Goal: Task Accomplishment & Management: Use online tool/utility

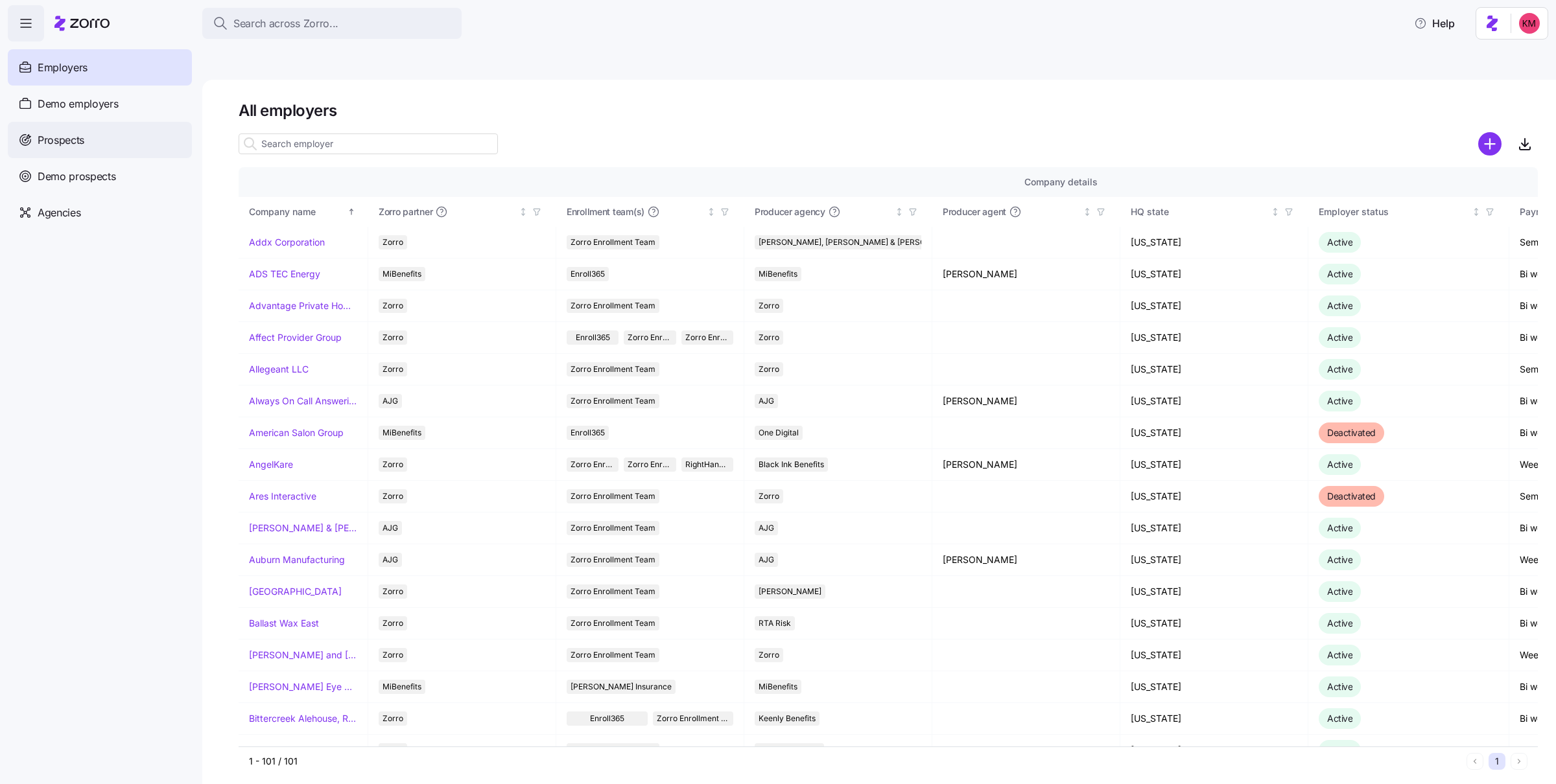
click at [35, 147] on div "Prospects" at bounding box center [99, 140] width 184 height 36
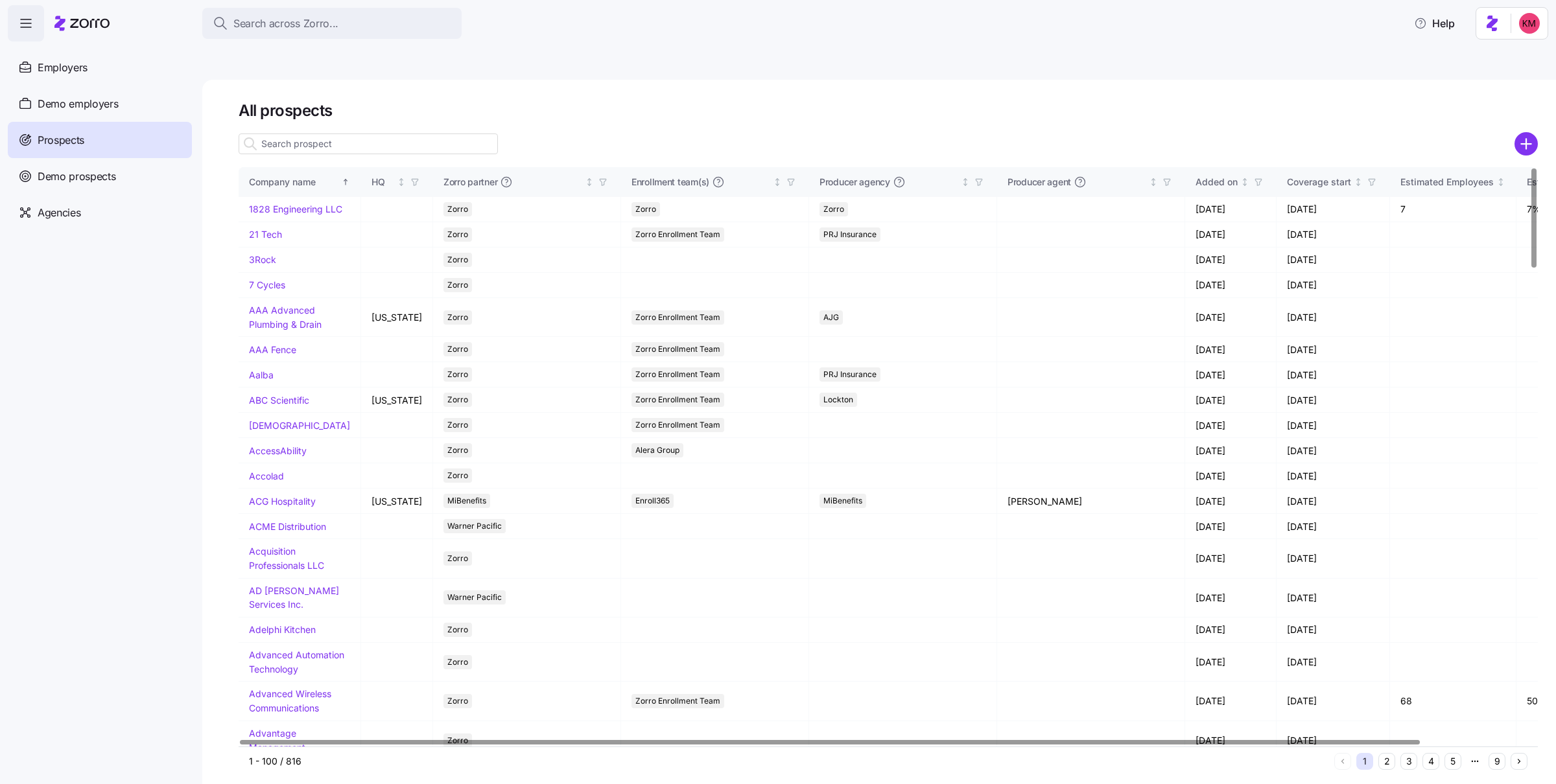
click at [1037, 131] on div at bounding box center [888, 143] width 1299 height 26
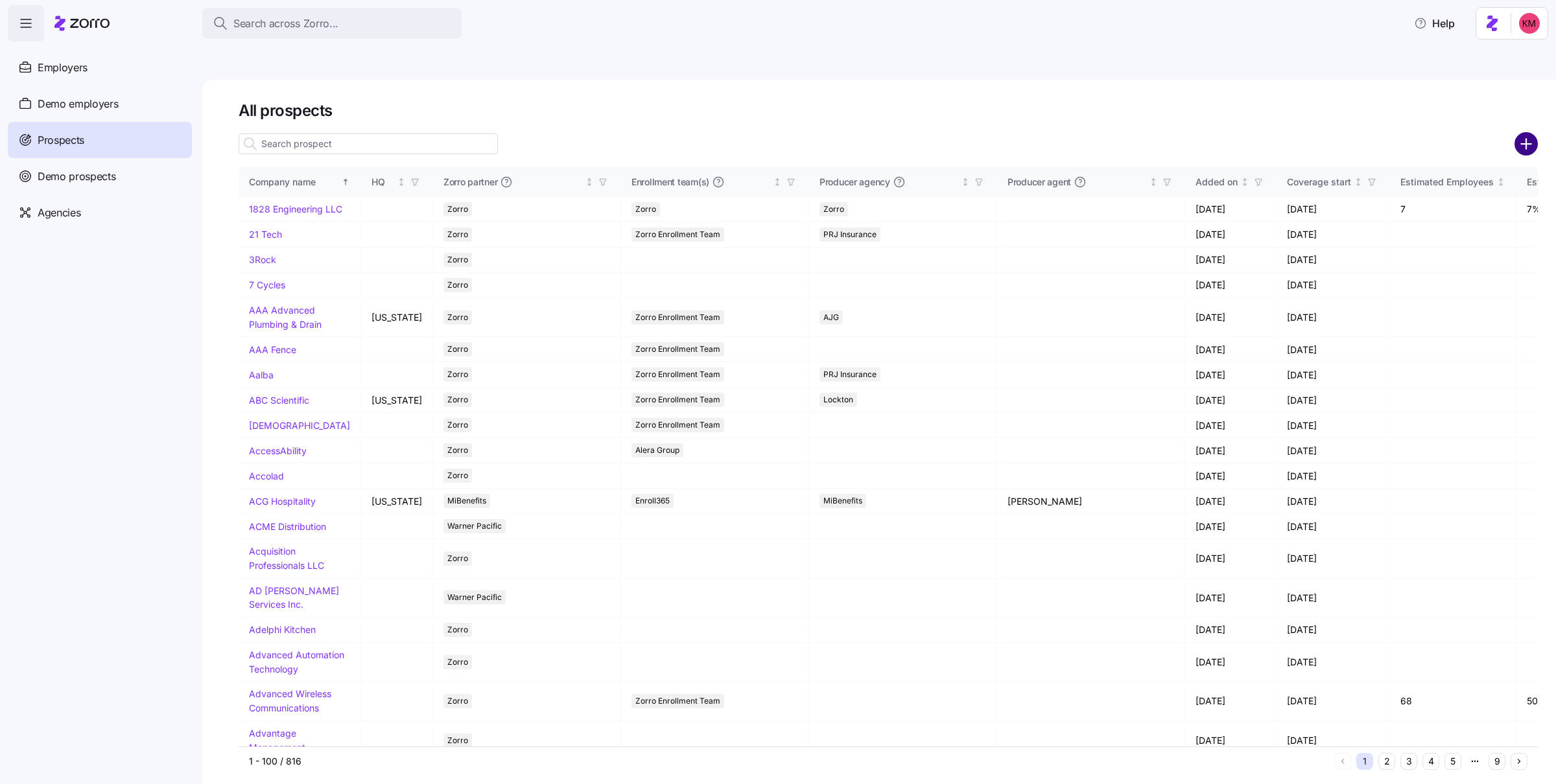
click at [1037, 133] on circle "add icon" at bounding box center [1526, 143] width 21 height 21
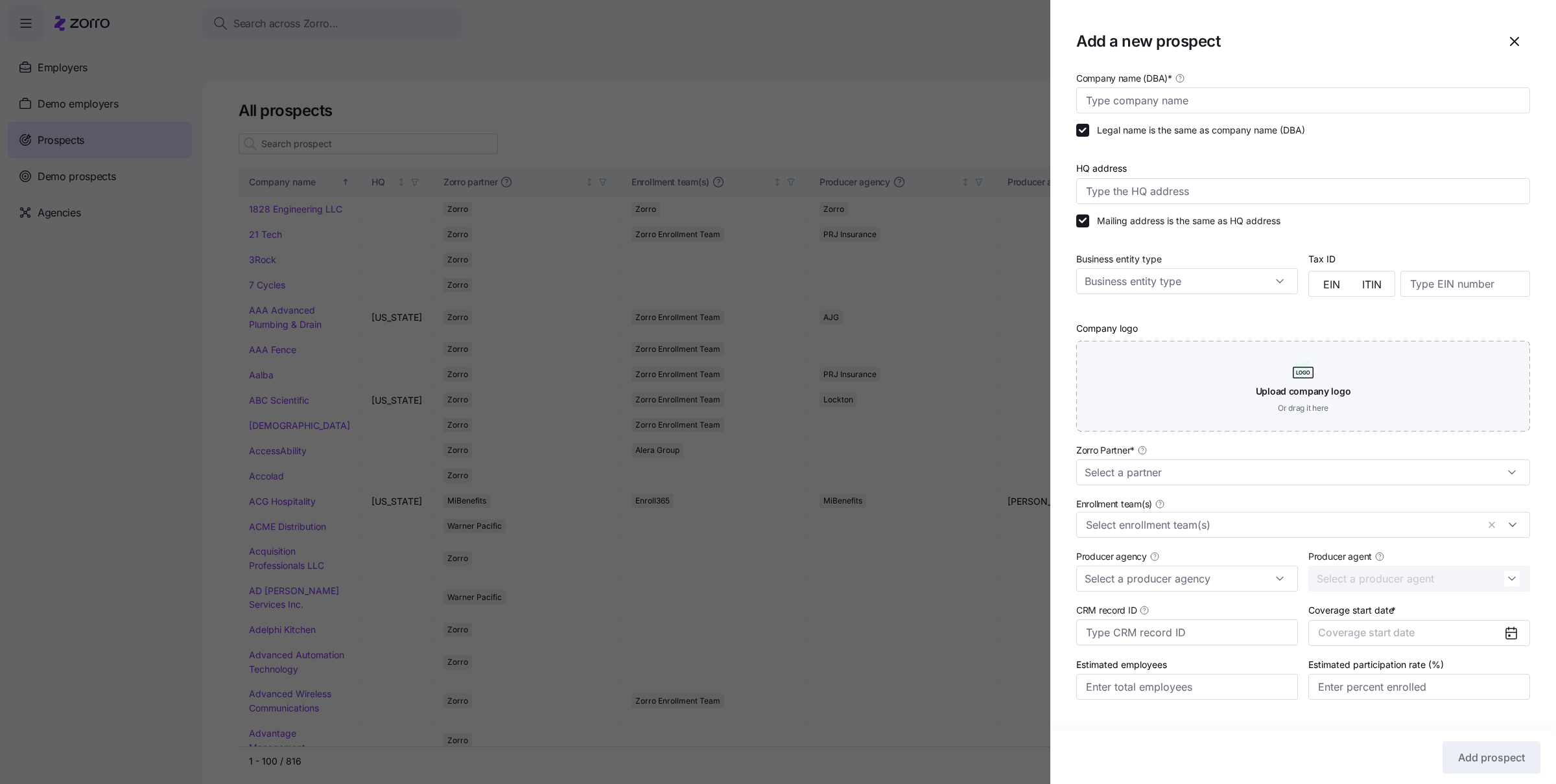
click at [1037, 84] on div "Company name (DBA) *" at bounding box center [1303, 91] width 453 height 43
click at [1037, 90] on input "Company name (DBA) *" at bounding box center [1303, 99] width 453 height 26
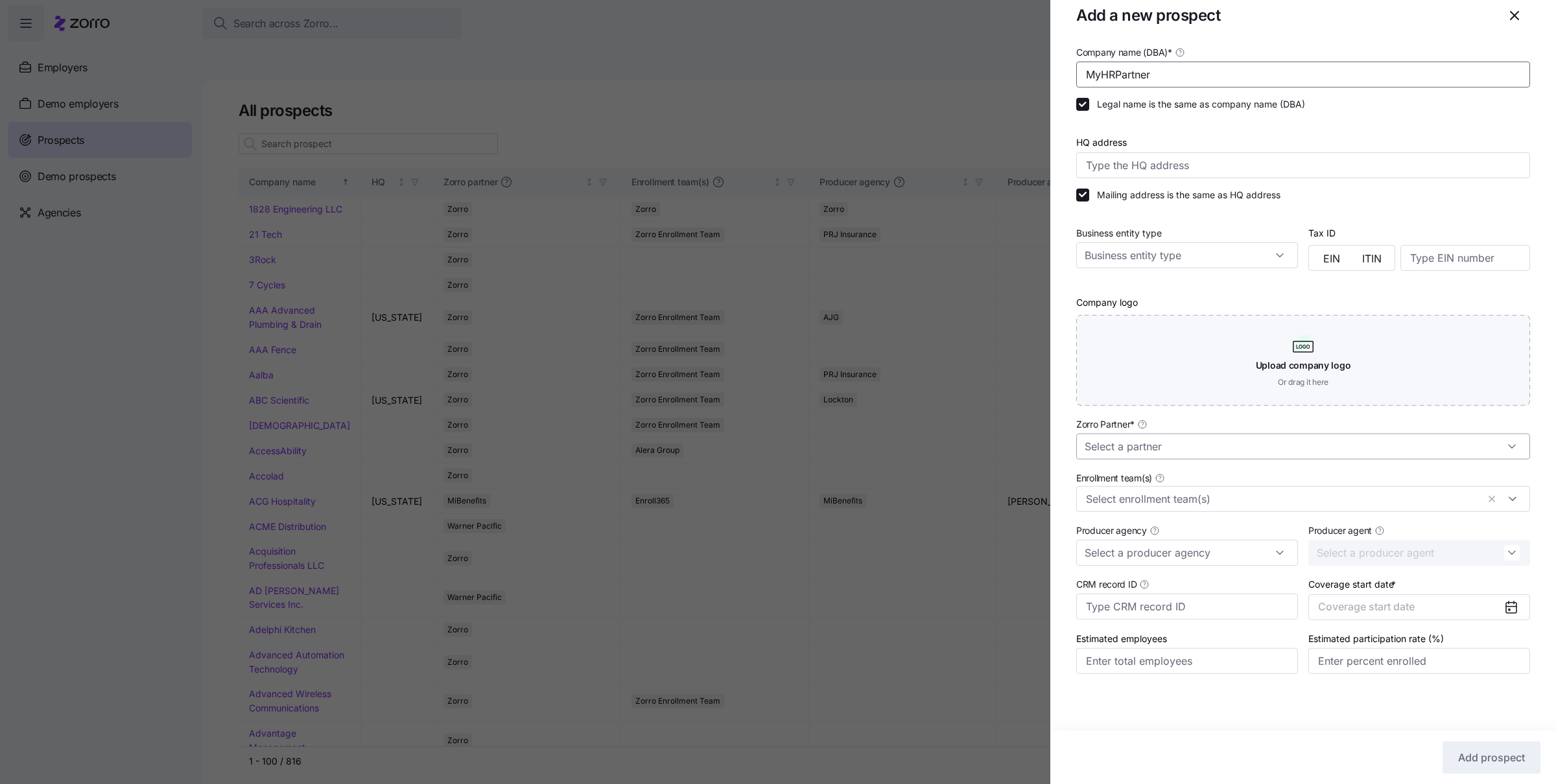
type input "MyHRPartner"
click at [1037, 444] on input "Zorro Partner *" at bounding box center [1303, 446] width 453 height 26
drag, startPoint x: 1168, startPoint y: 579, endPoint x: 1170, endPoint y: 556, distance: 23.1
click at [1037, 512] on div "AJG MiBenefits Warner Pacific Zorro Zorro Demo Fredriksen Insurance M3 Justwork…" at bounding box center [1297, 592] width 431 height 245
click at [1037, 512] on div "Zorro" at bounding box center [1297, 555] width 431 height 25
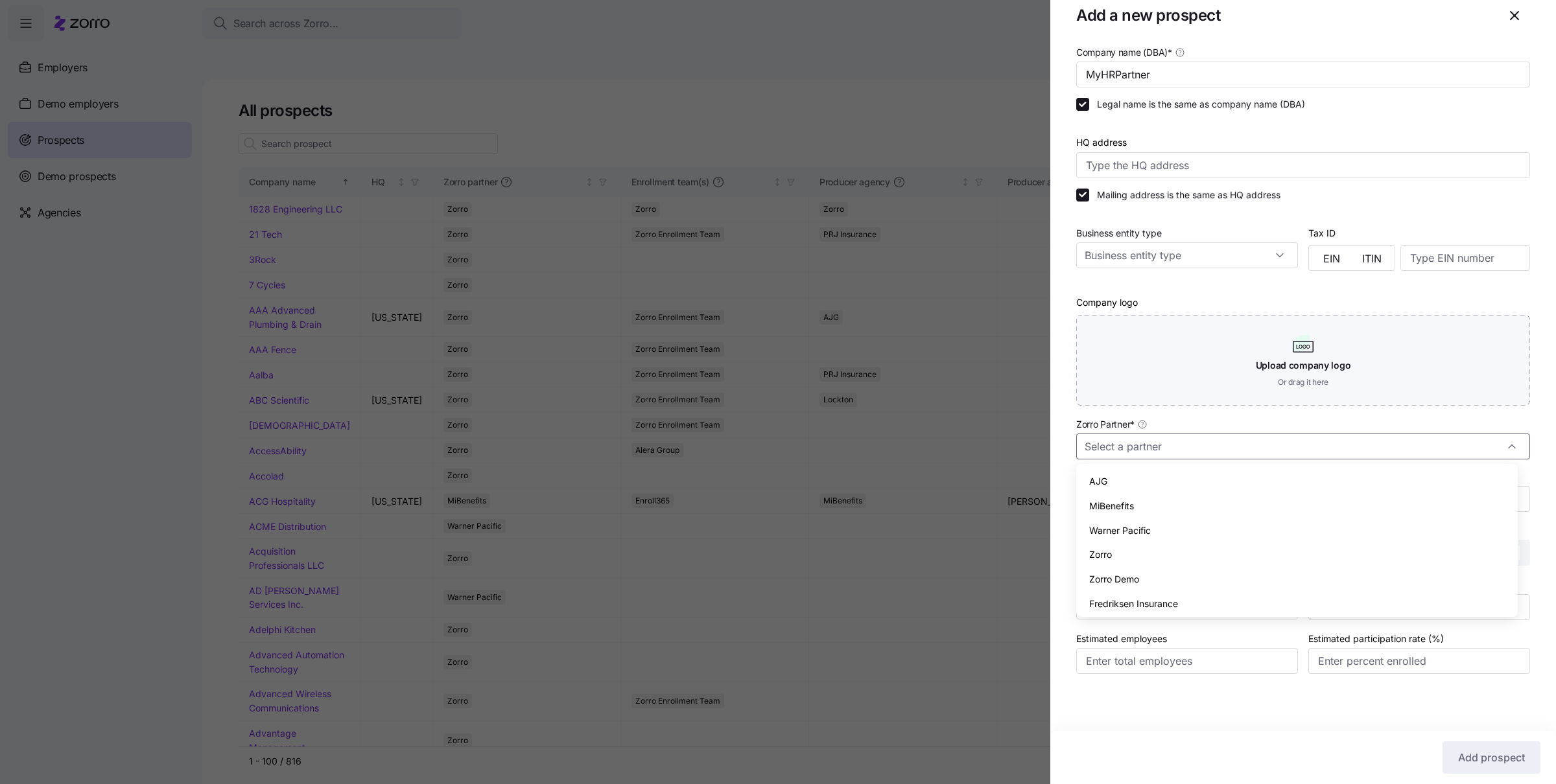
type input "Zorro"
click at [1037, 512] on span "Coverage start date" at bounding box center [1366, 607] width 97 height 13
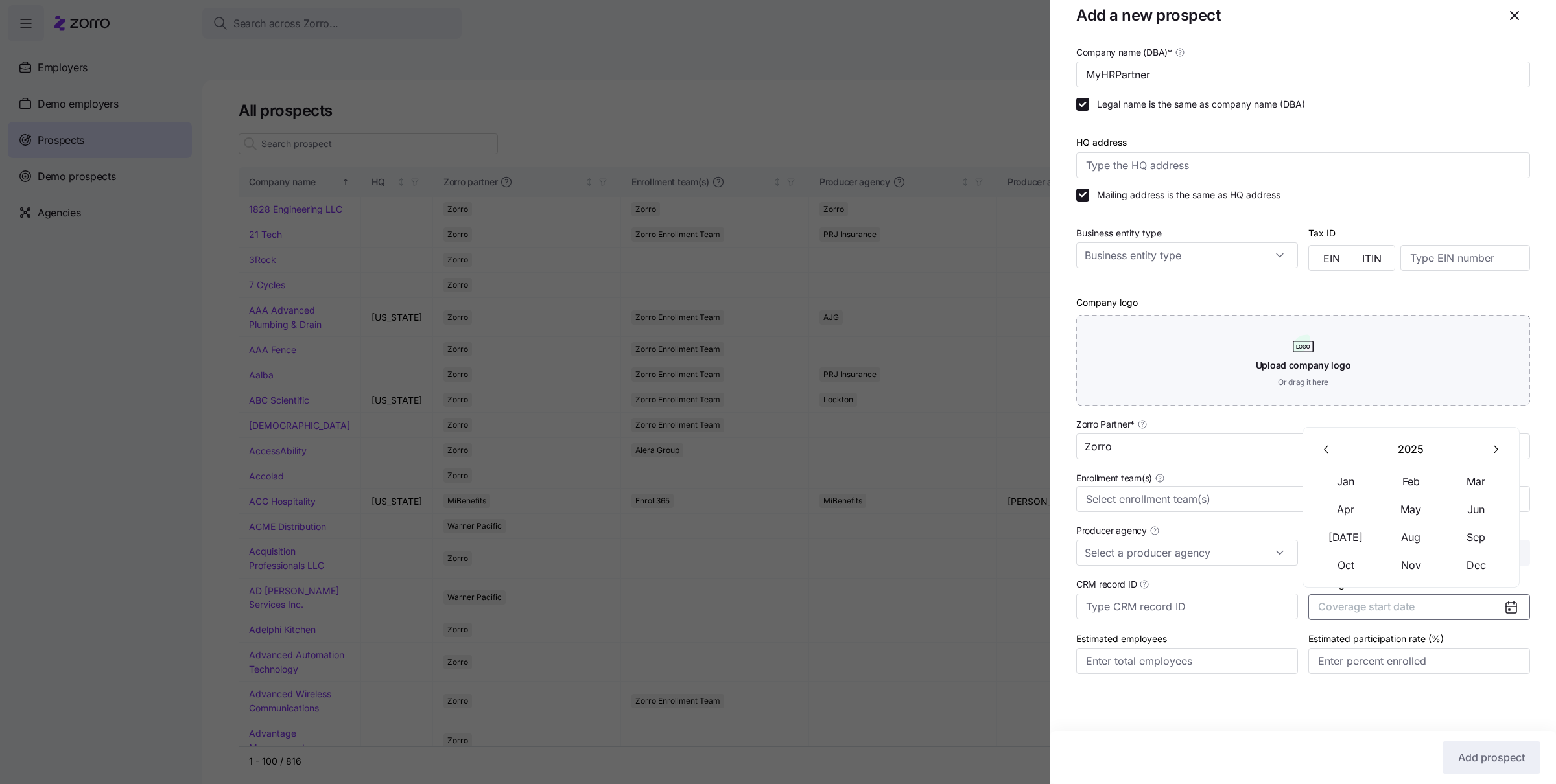
click at [1037, 444] on icon "button" at bounding box center [1495, 449] width 12 height 12
click at [1037, 482] on button "Jan" at bounding box center [1346, 482] width 65 height 27
click at [1037, 512] on span "Add prospect" at bounding box center [1491, 757] width 67 height 15
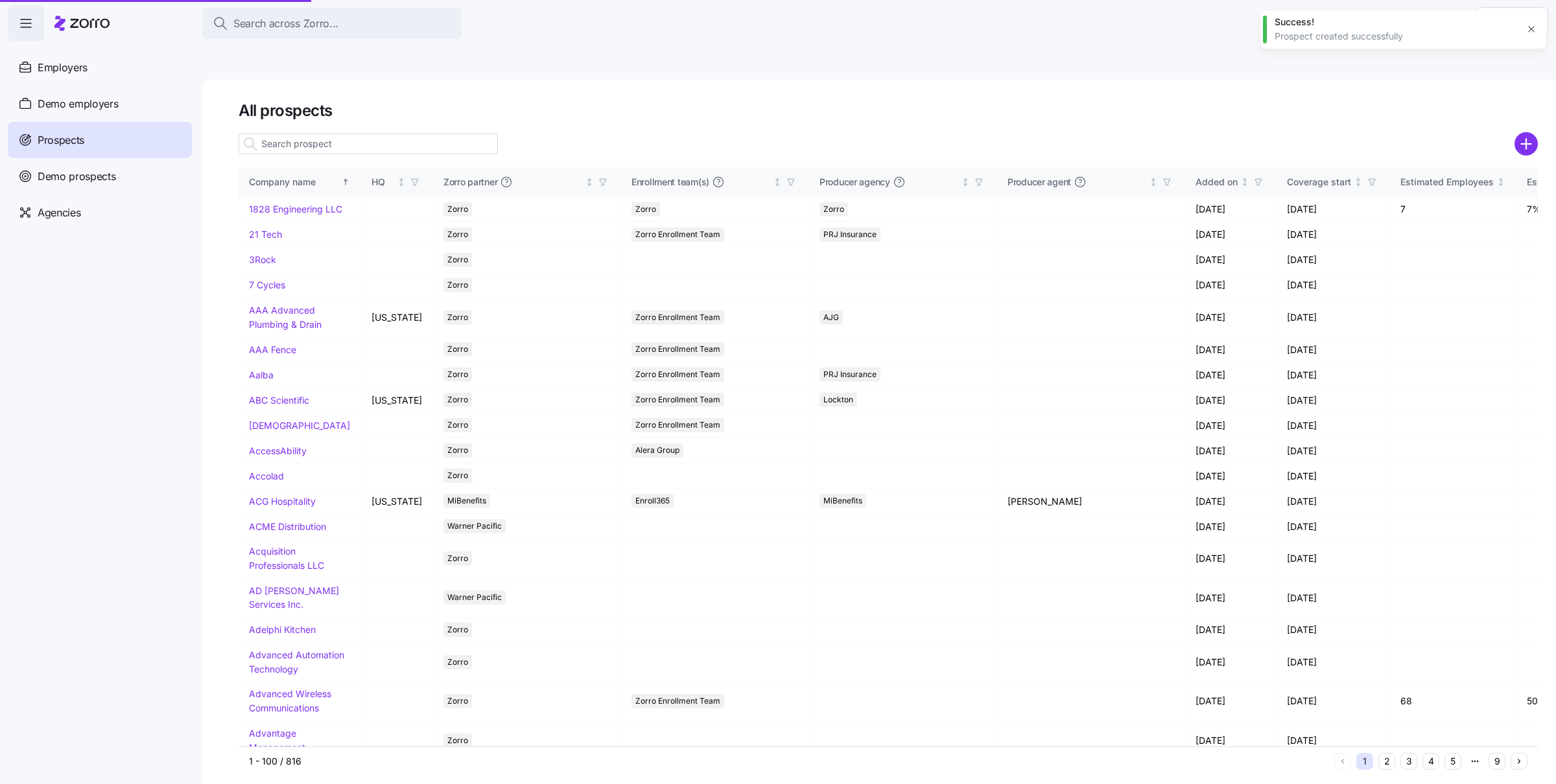
click at [317, 134] on input at bounding box center [367, 144] width 259 height 21
click at [315, 134] on input at bounding box center [367, 144] width 259 height 21
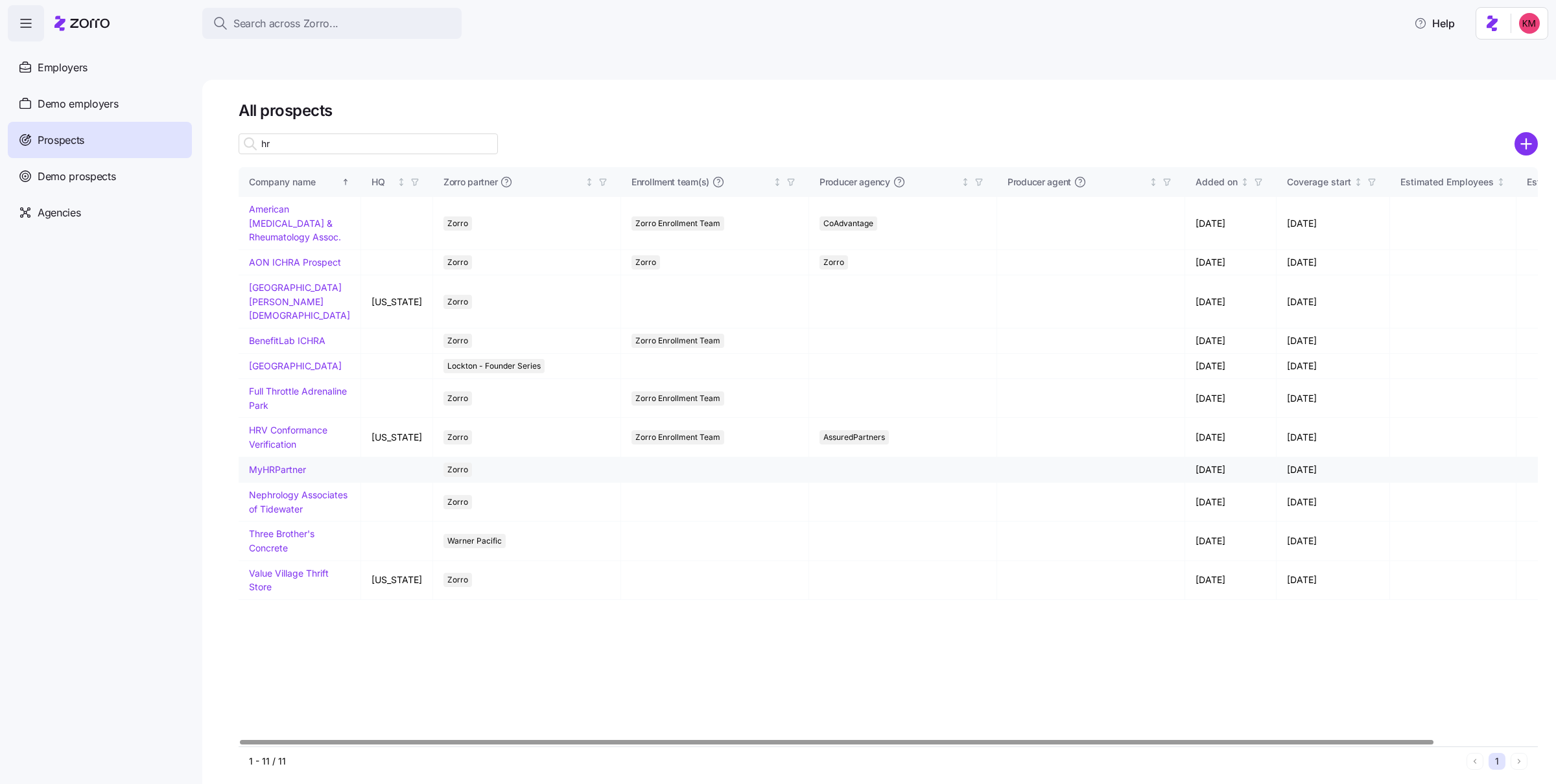
type input "hr"
click at [289, 466] on link "MyHRPartner" at bounding box center [277, 469] width 57 height 11
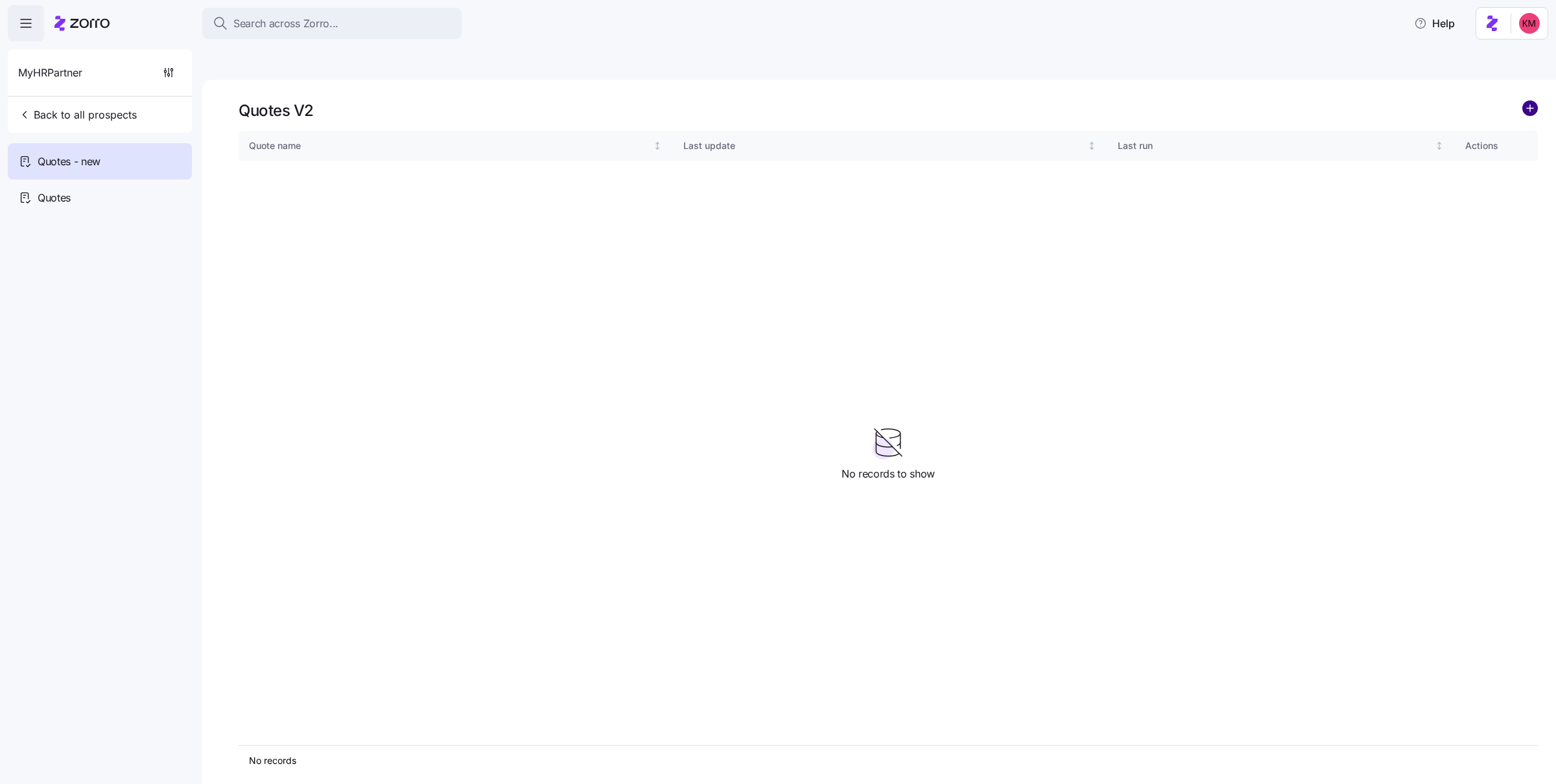
click at [1037, 101] on circle "add icon" at bounding box center [1529, 108] width 14 height 14
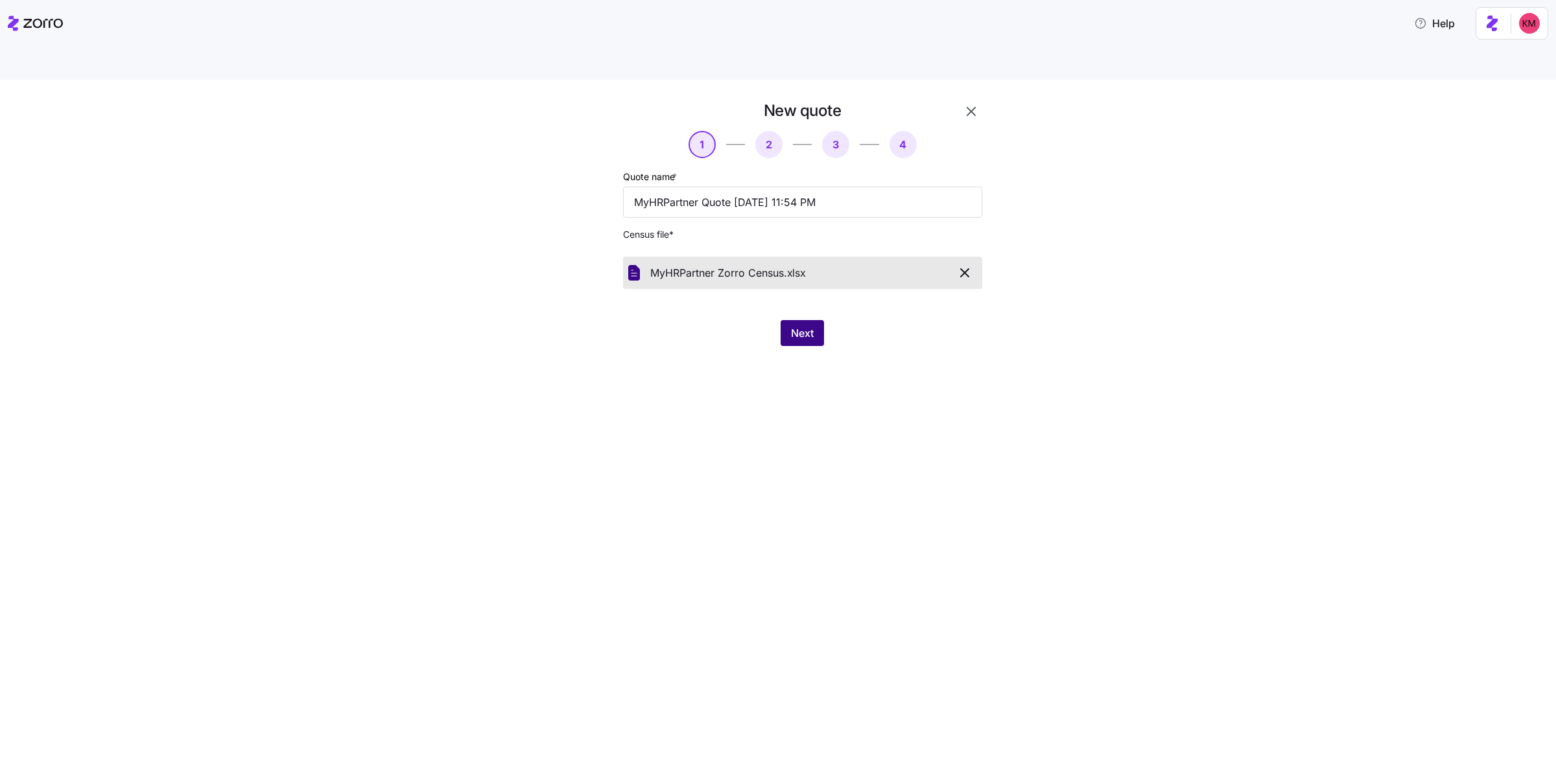
click at [790, 320] on button "Next" at bounding box center [801, 333] width 43 height 26
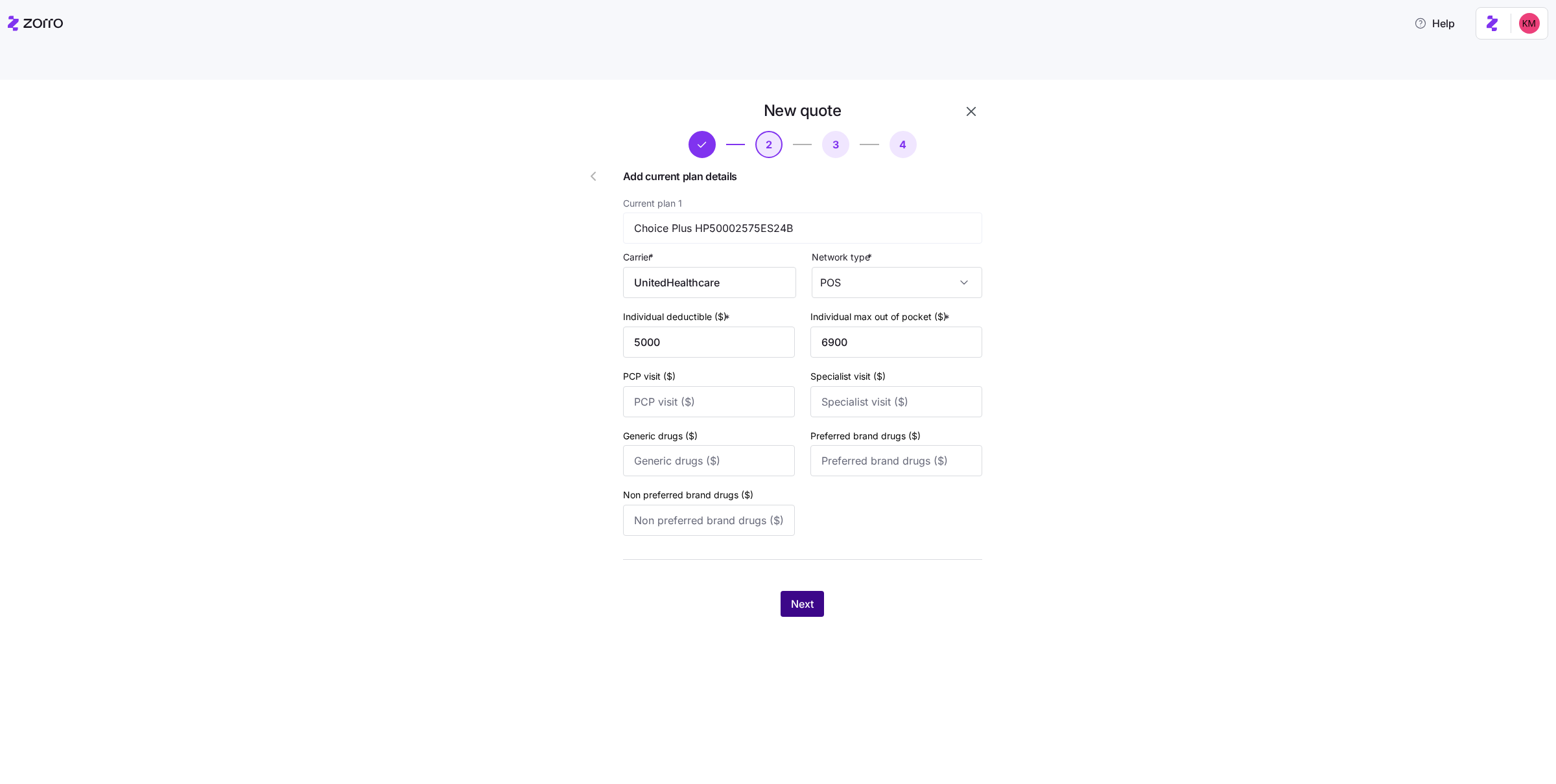
click at [799, 512] on span "Next" at bounding box center [802, 604] width 23 height 15
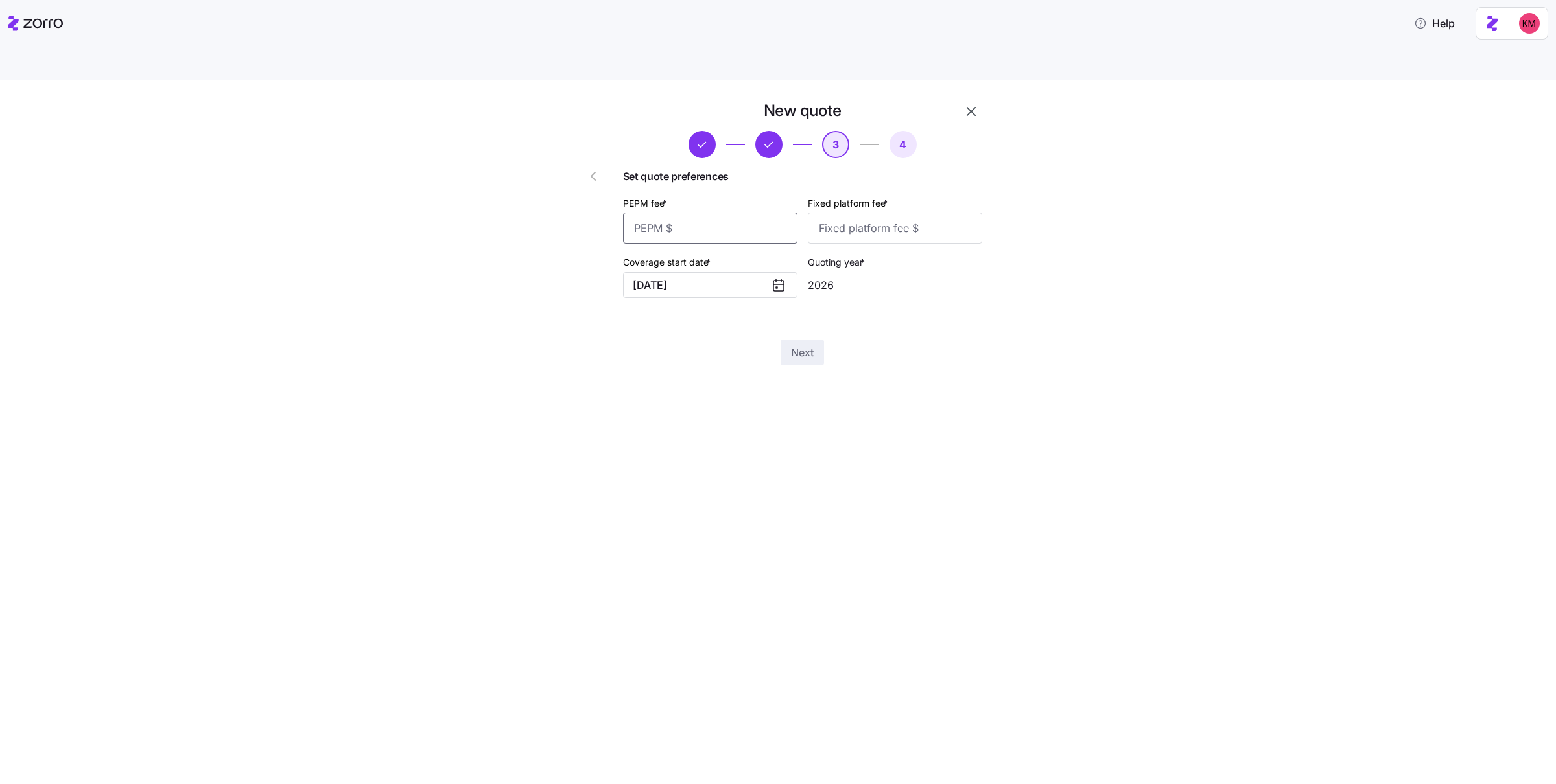
click at [704, 212] on input "PEPM fee *" at bounding box center [710, 228] width 174 height 32
type input "45"
type input "100"
click at [811, 345] on span "Next" at bounding box center [802, 353] width 23 height 15
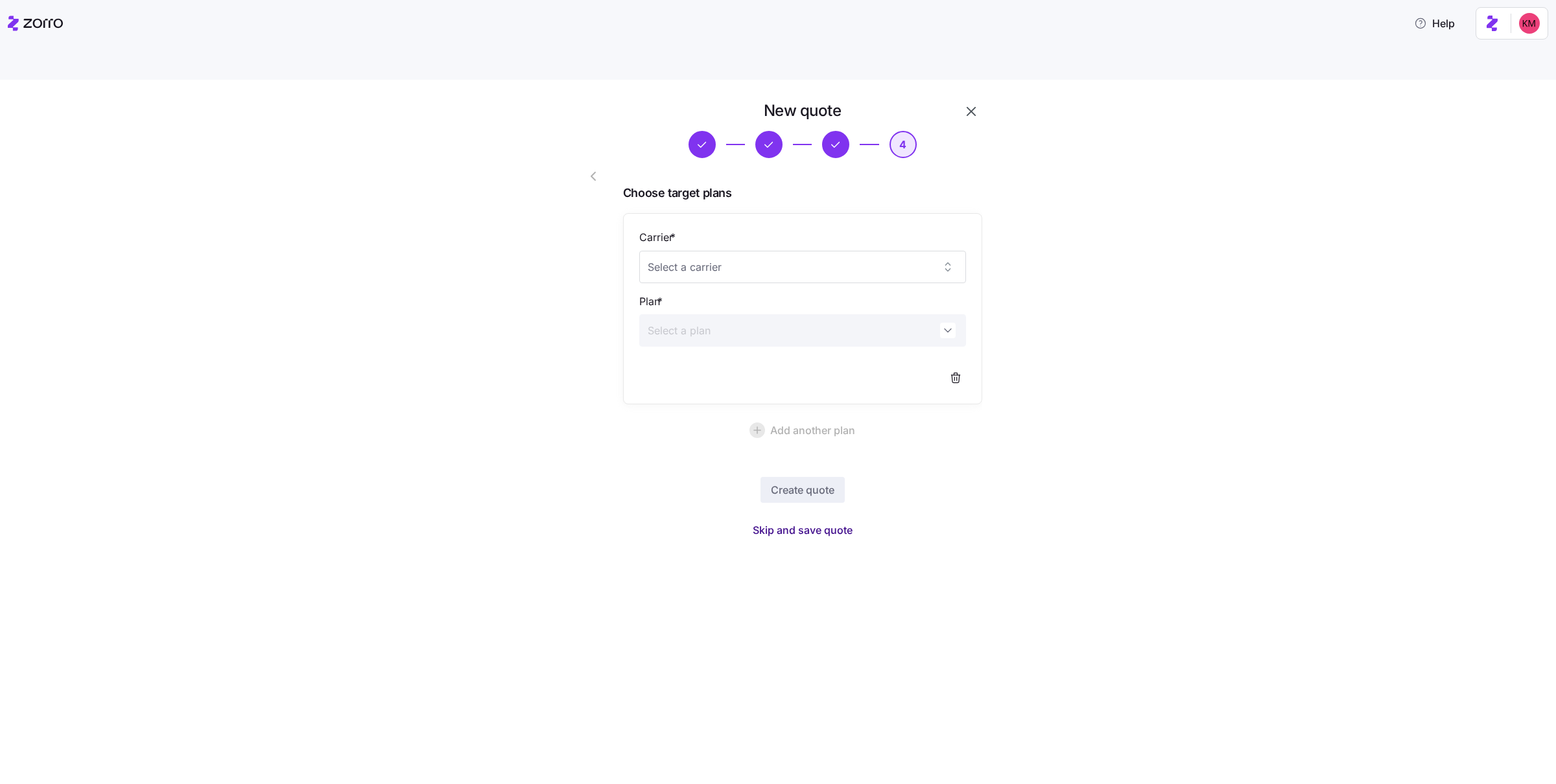
click at [809, 512] on button "Skip and save quote" at bounding box center [802, 530] width 121 height 23
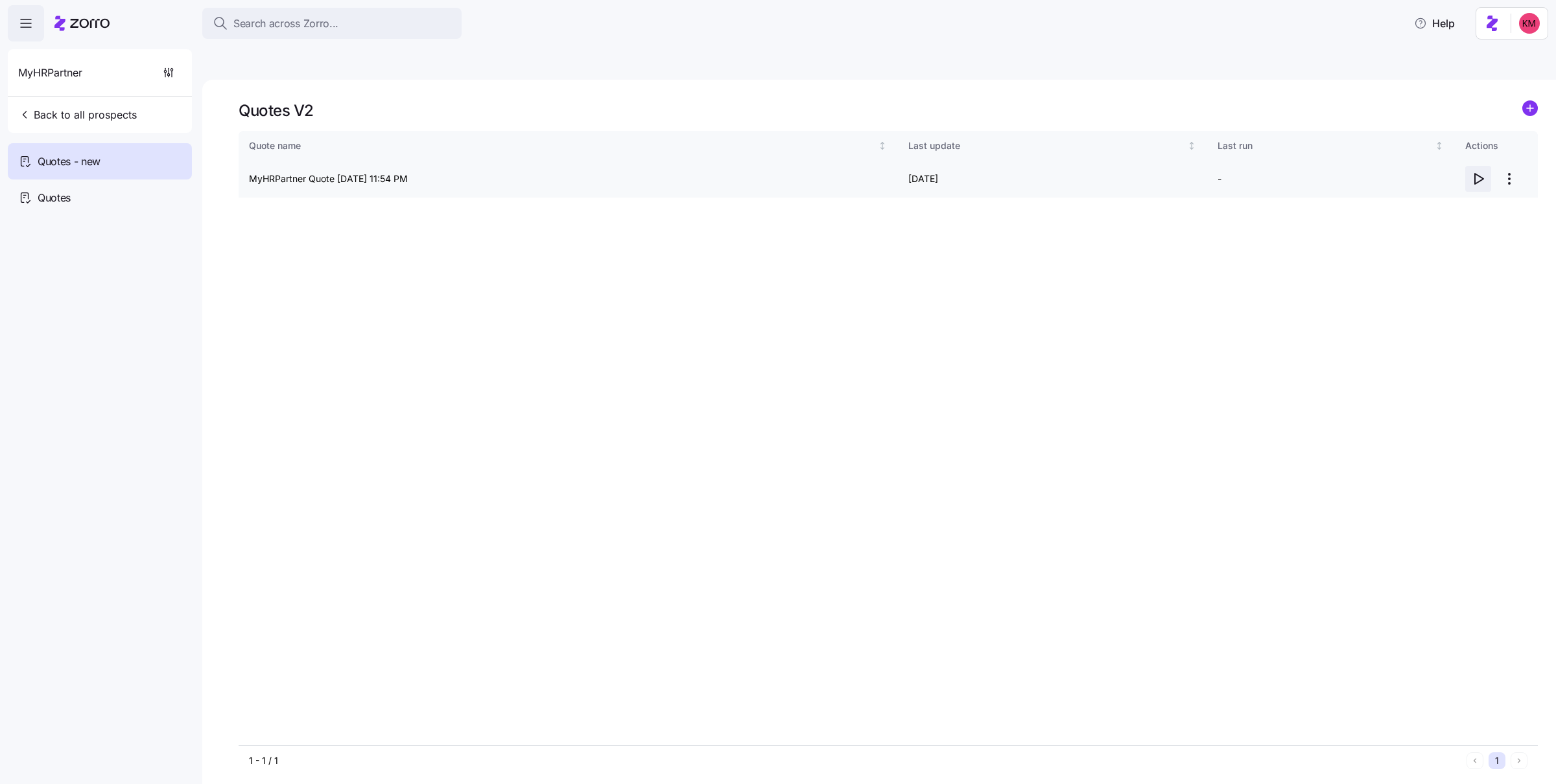
click at [1037, 171] on icon "button" at bounding box center [1478, 179] width 15 height 15
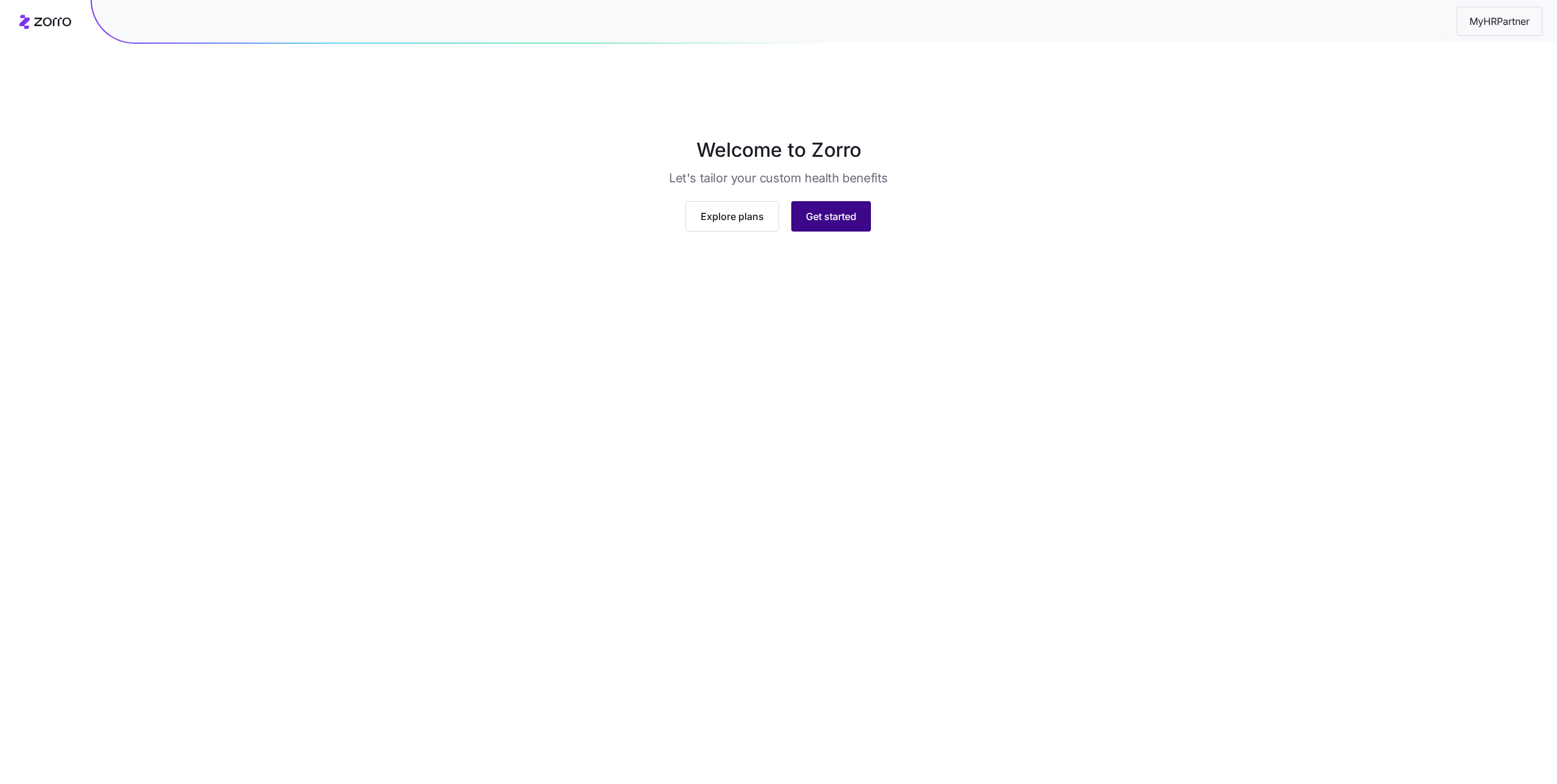
click at [846, 223] on span "Get started" at bounding box center [831, 216] width 50 height 14
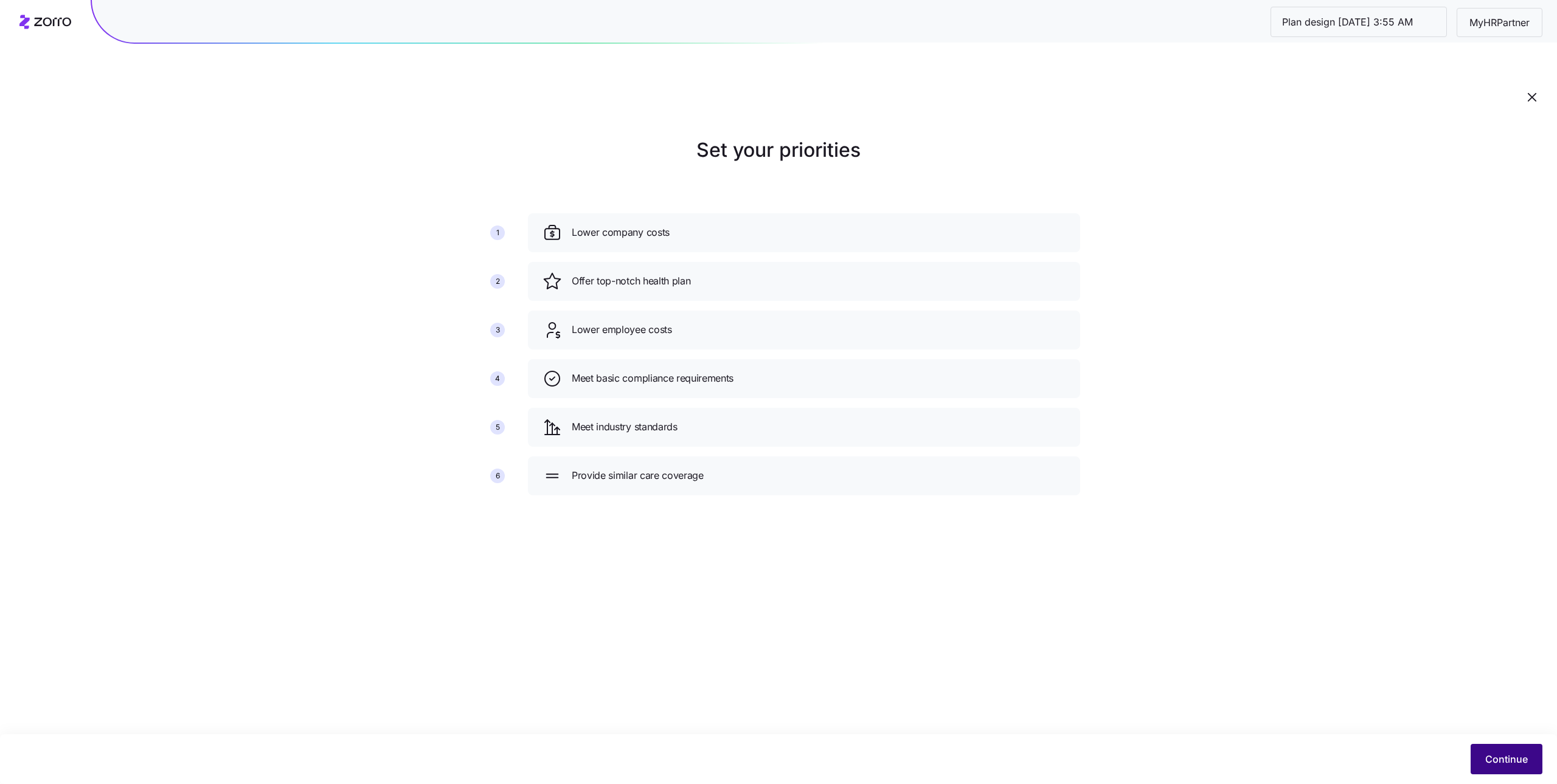
click at [1488, 759] on span "Continue" at bounding box center [1506, 759] width 42 height 14
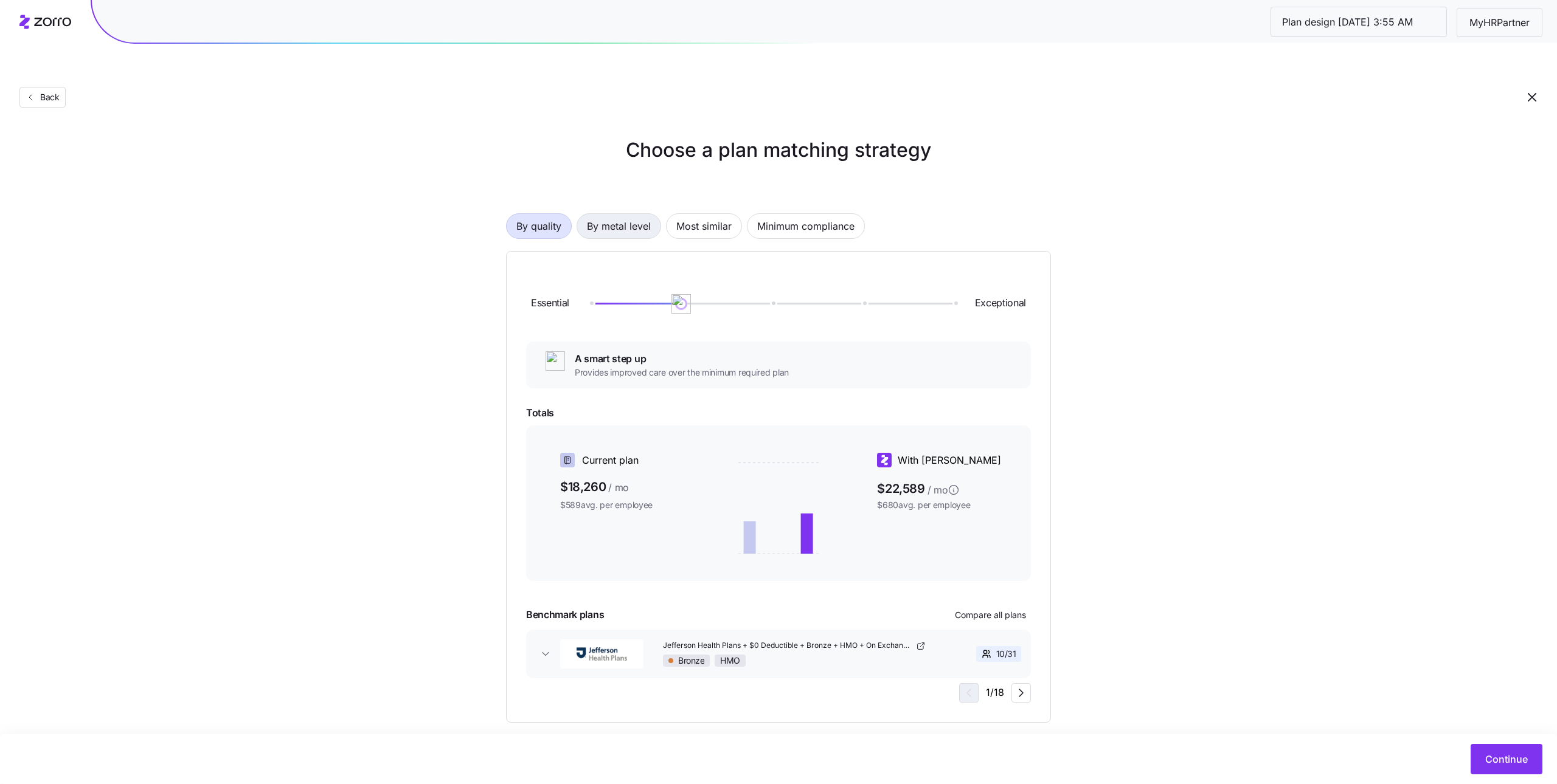
click at [629, 214] on span "By metal level" at bounding box center [618, 226] width 64 height 24
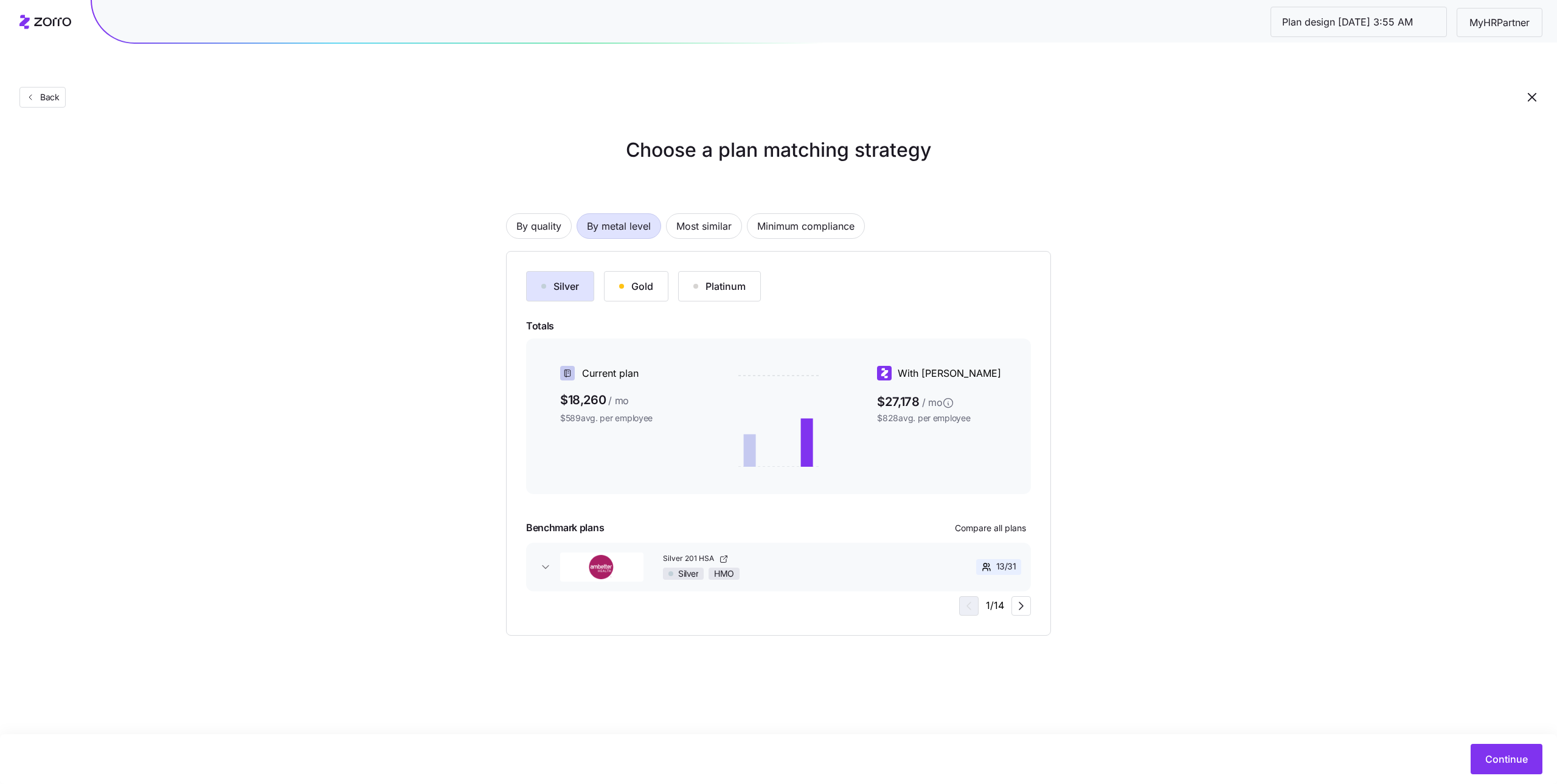
click at [608, 271] on button "Gold" at bounding box center [636, 286] width 65 height 30
click at [562, 271] on button "Silver" at bounding box center [560, 286] width 68 height 30
click at [1007, 522] on span "Compare all plans" at bounding box center [990, 528] width 71 height 13
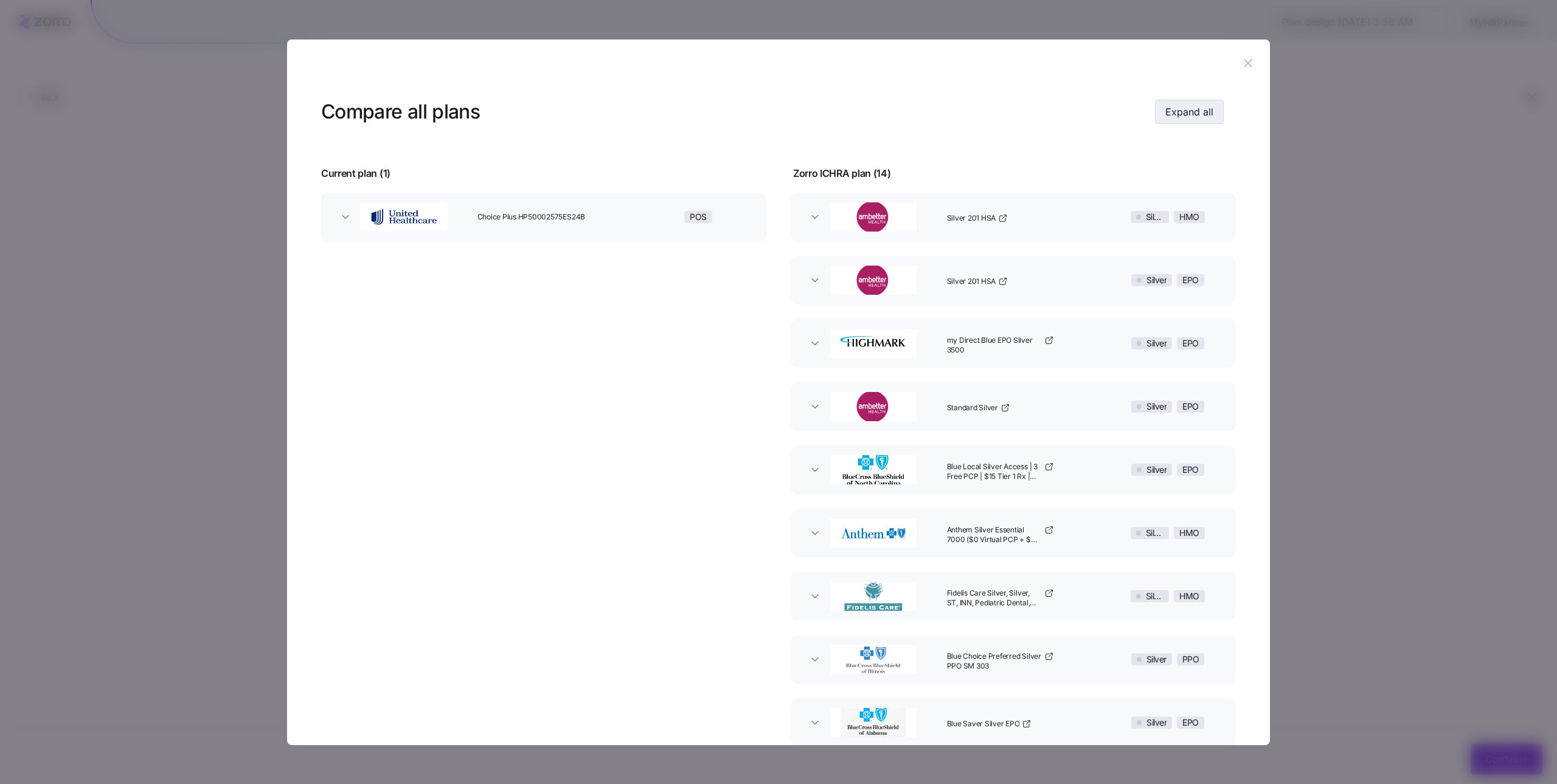
click at [1191, 108] on span "Expand all" at bounding box center [1190, 112] width 48 height 14
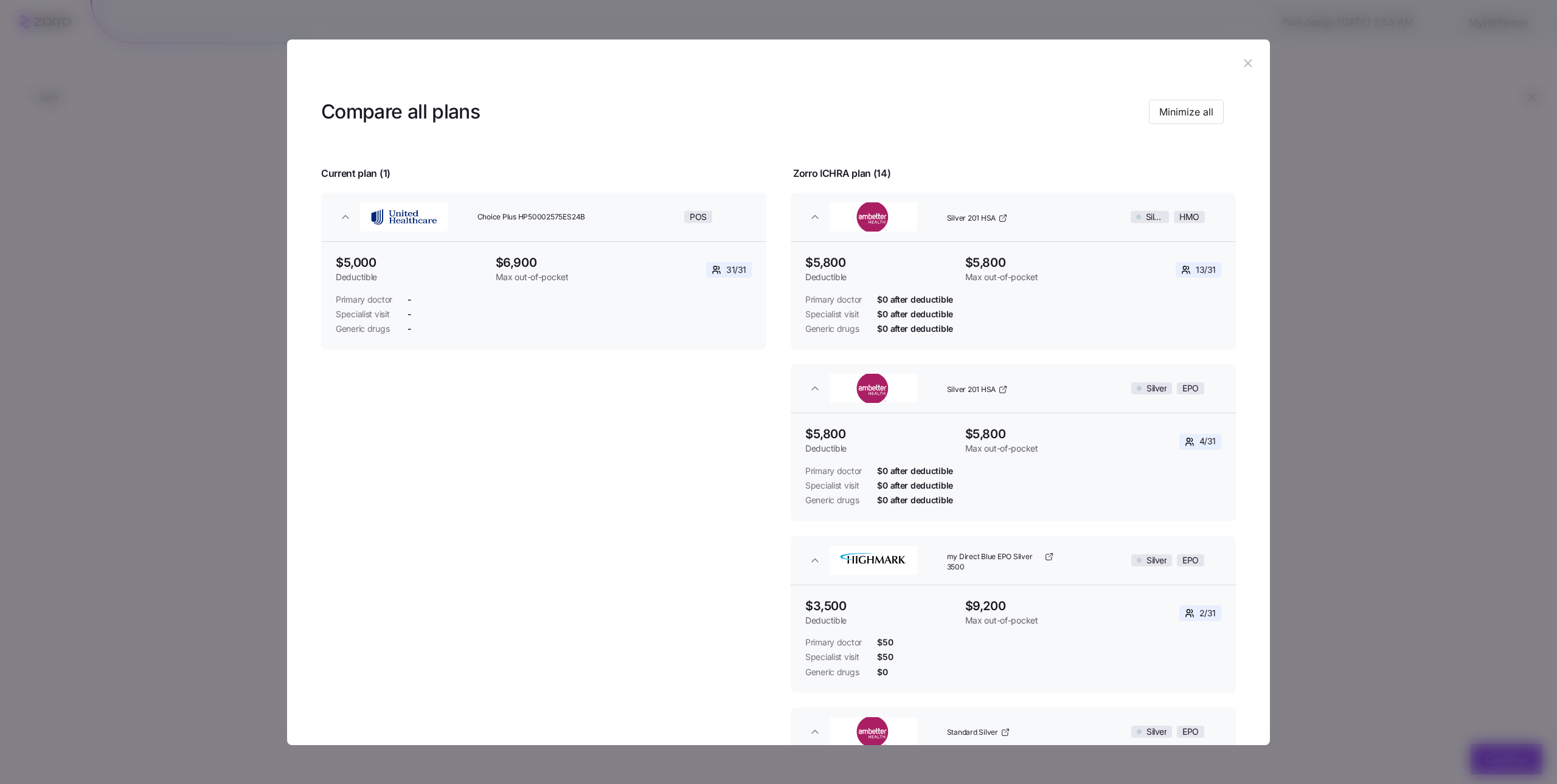
click at [1238, 71] on button "button" at bounding box center [1248, 64] width 20 height 20
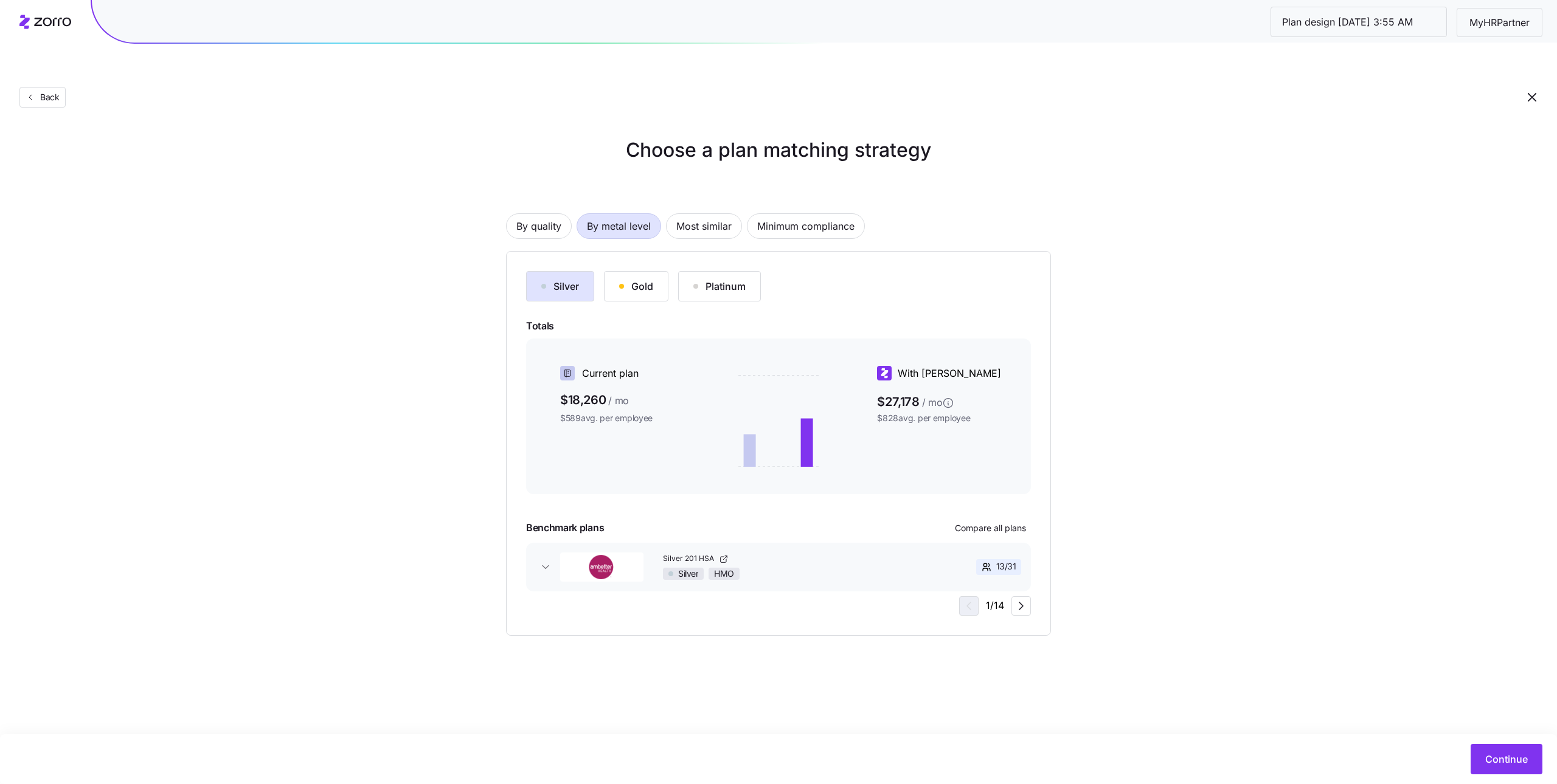
click at [1541, 87] on button "button" at bounding box center [1532, 97] width 21 height 21
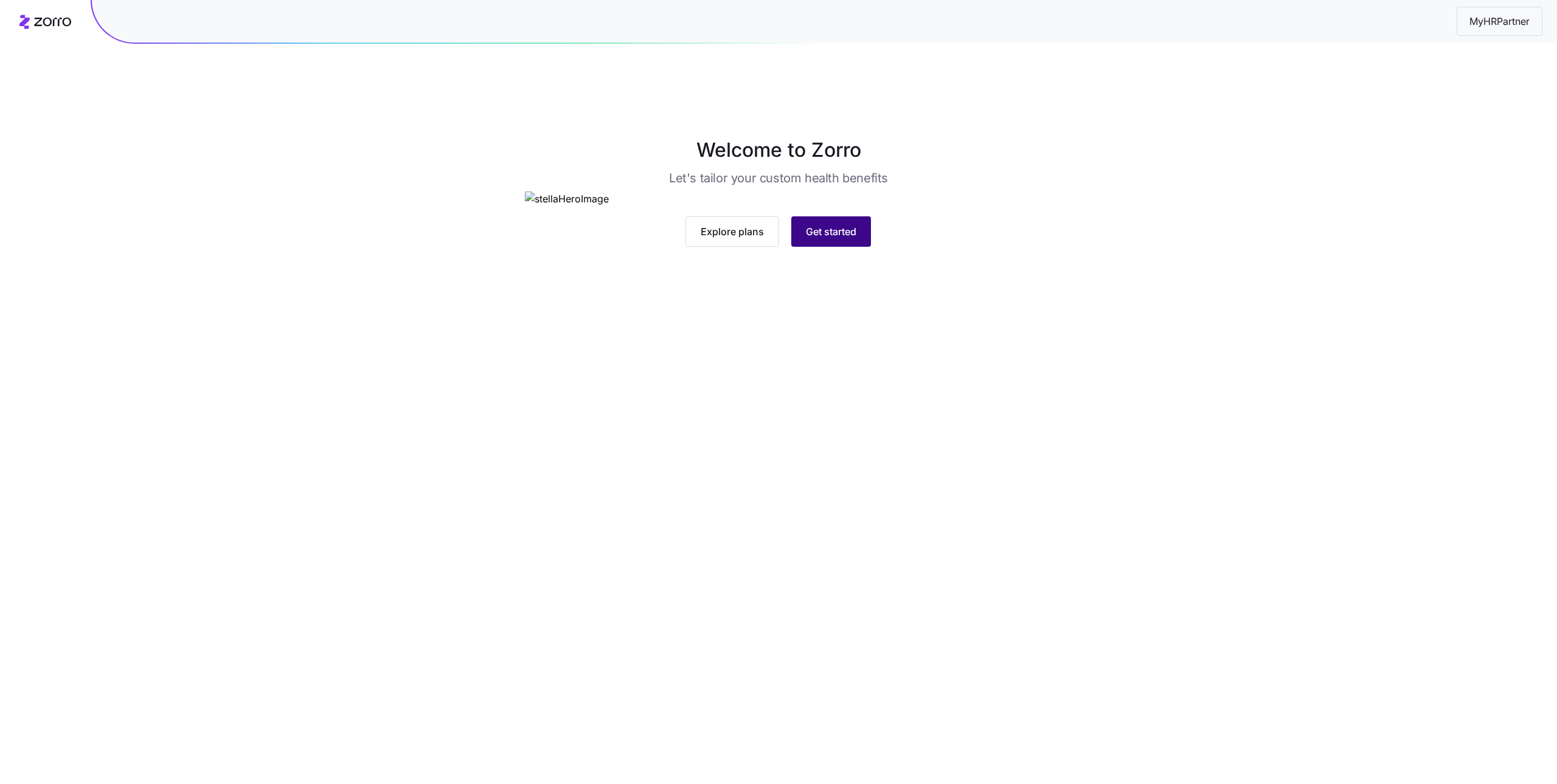
click at [837, 239] on span "Get started" at bounding box center [831, 231] width 50 height 14
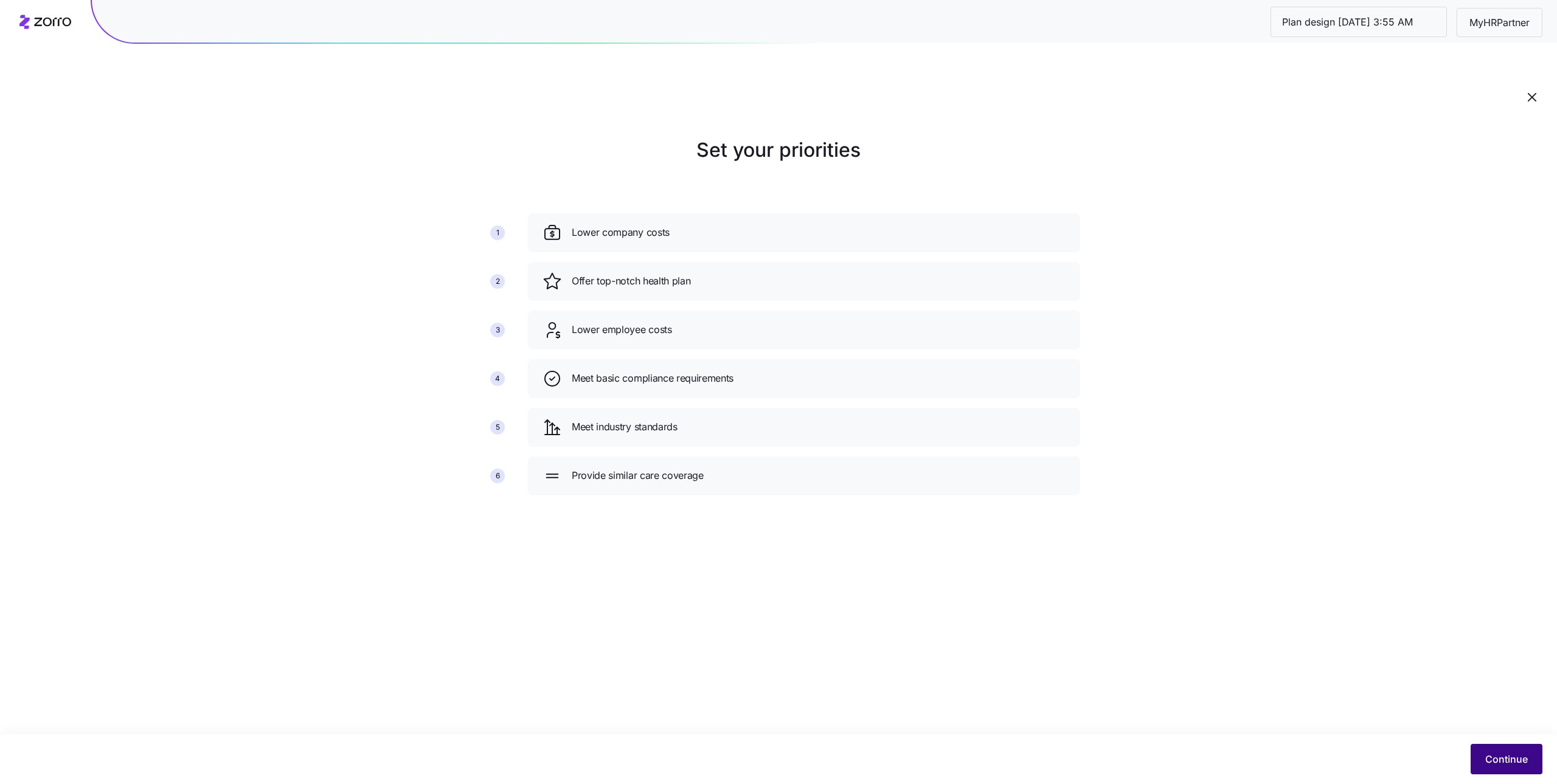
click at [1485, 761] on span "Continue" at bounding box center [1506, 759] width 42 height 14
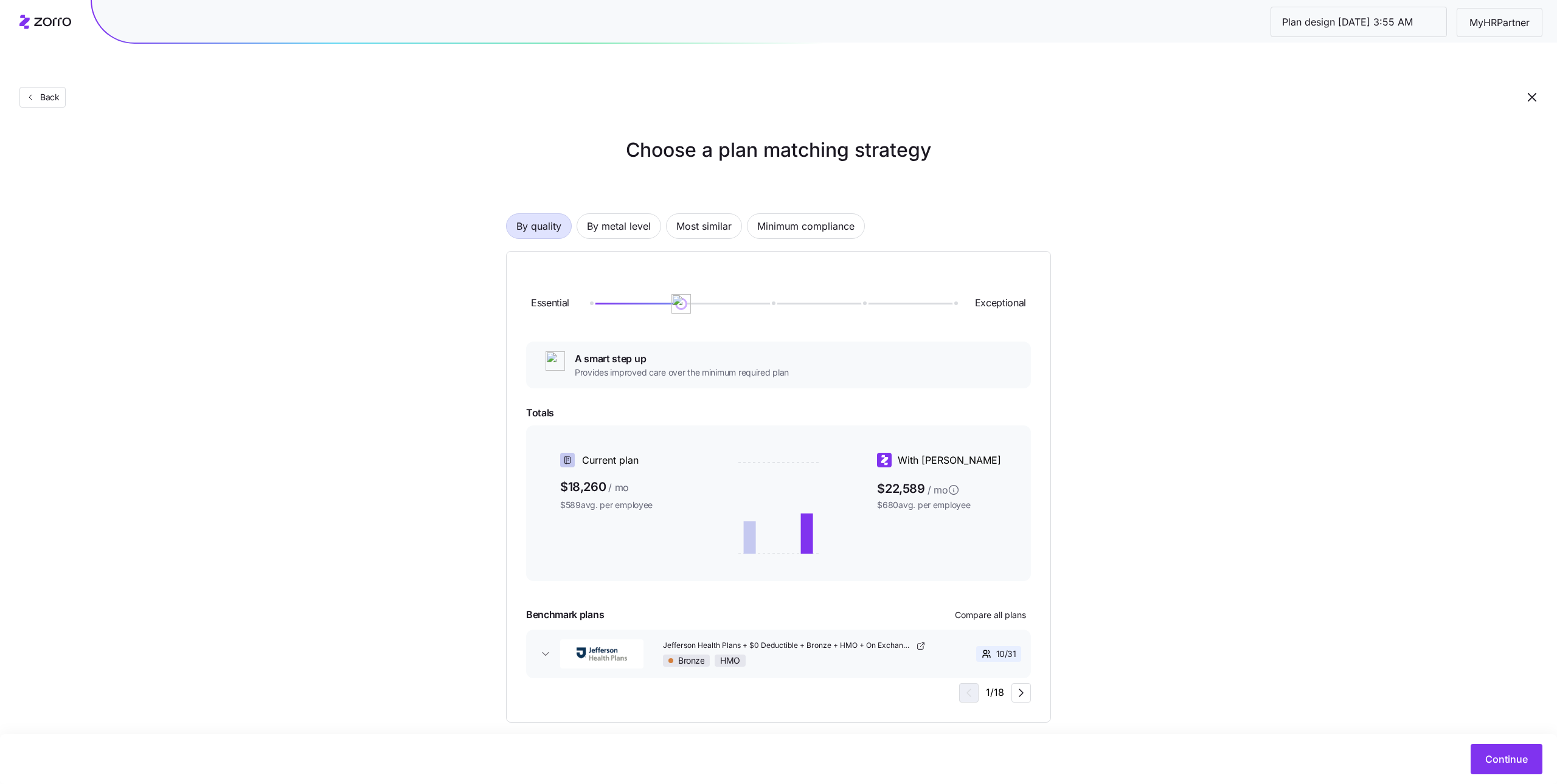
click at [745, 213] on div "By quality By metal level Most similar Minimum compliance" at bounding box center [778, 226] width 545 height 25
click at [716, 214] on span "Most similar" at bounding box center [704, 226] width 56 height 24
